Goal: Task Accomplishment & Management: Use online tool/utility

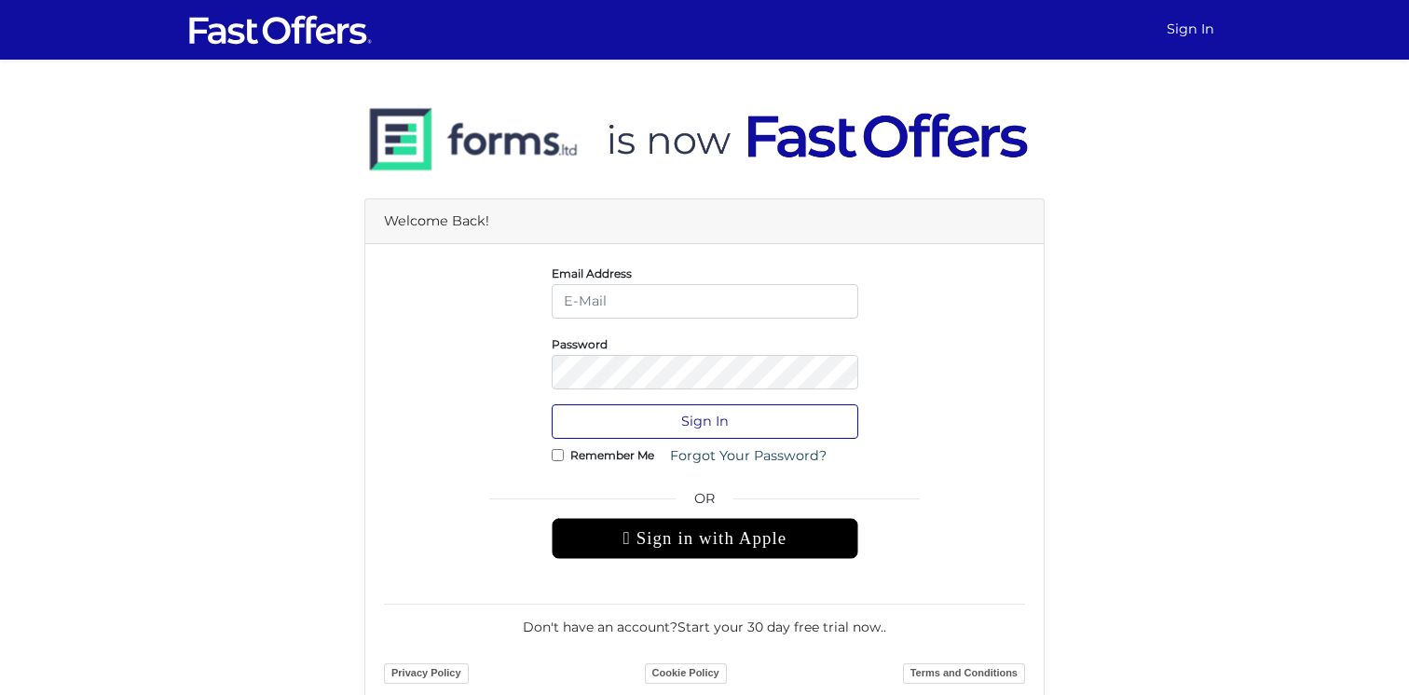
type input "konrad@northgroup.com"
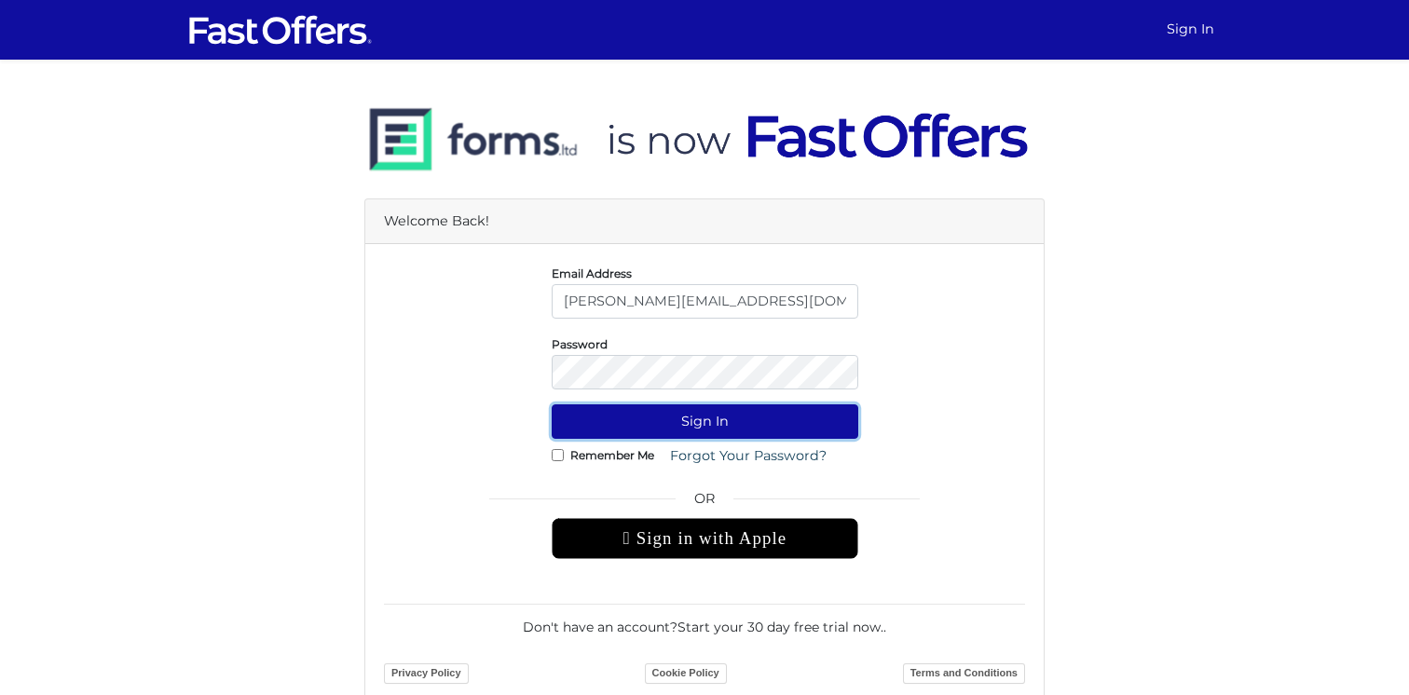
click at [705, 422] on button "Sign In" at bounding box center [705, 422] width 307 height 34
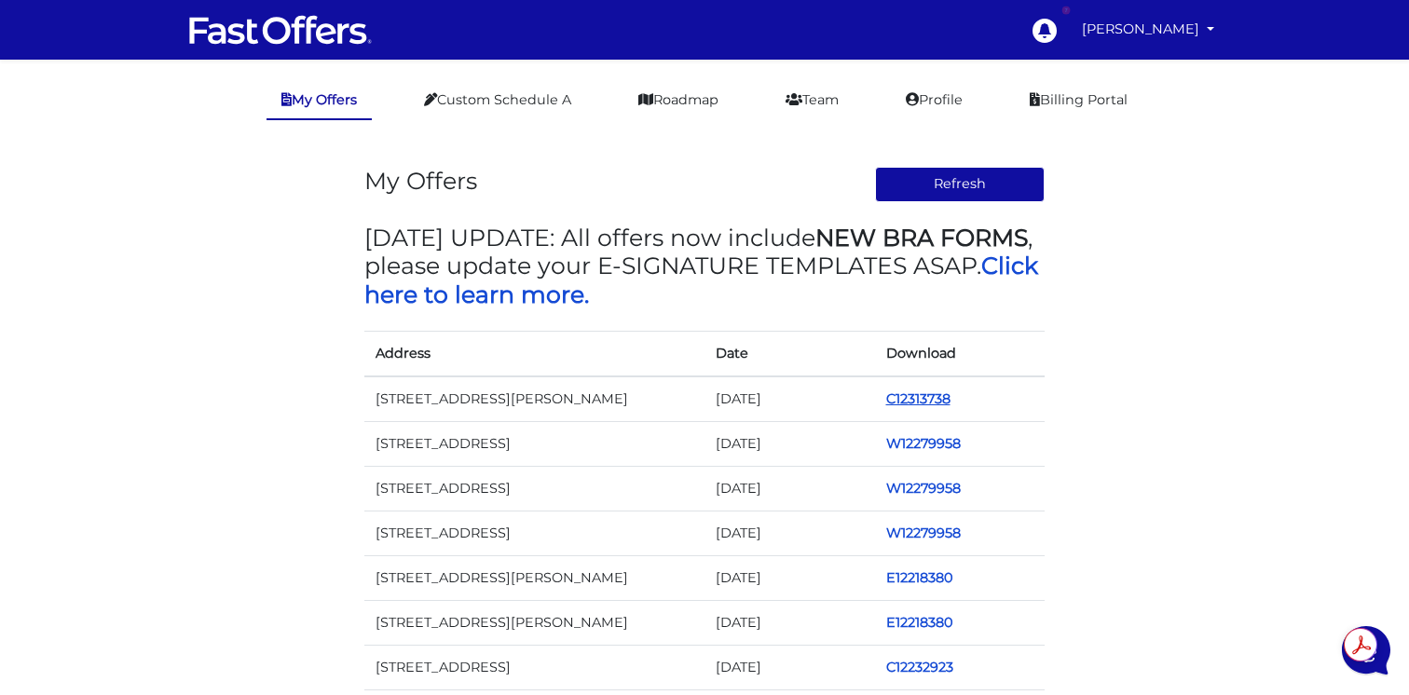
click at [925, 399] on link "C12313738" at bounding box center [918, 399] width 64 height 17
